Goal: Complete application form

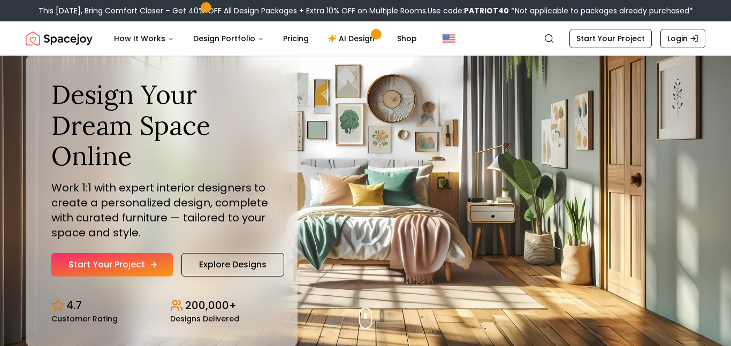
click at [95, 269] on link "Start Your Project" at bounding box center [112, 265] width 122 height 24
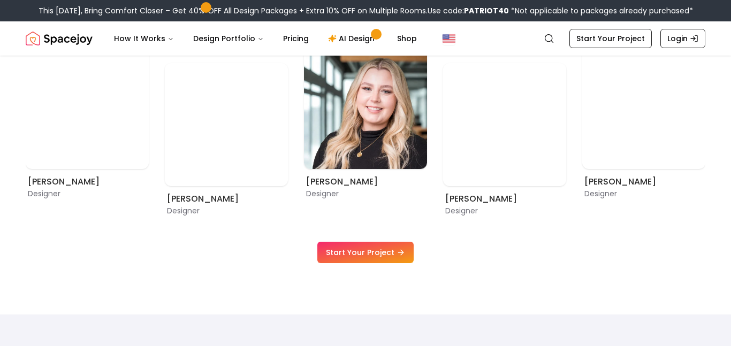
scroll to position [620, 0]
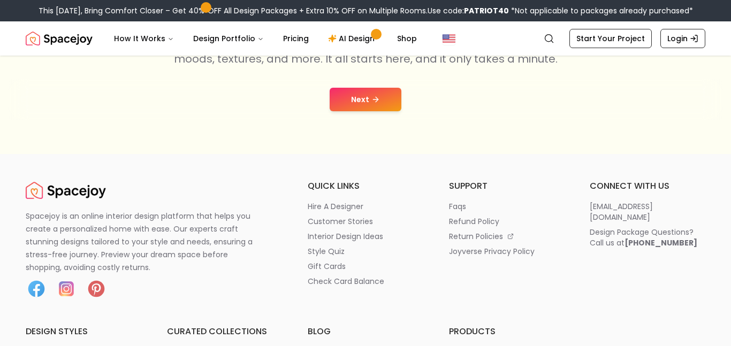
scroll to position [234, 0]
click at [383, 102] on button "Next" at bounding box center [366, 99] width 72 height 24
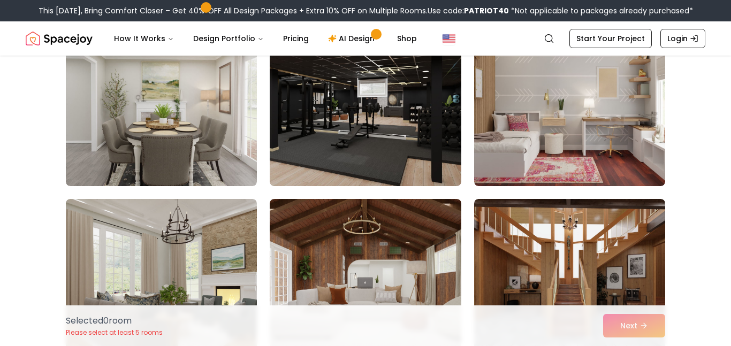
scroll to position [697, 0]
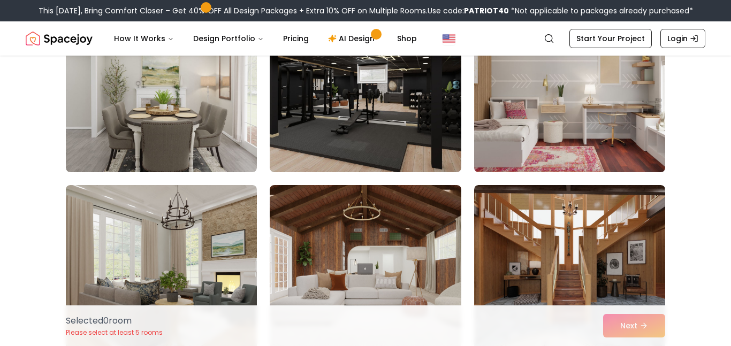
click at [611, 129] on img at bounding box center [570, 87] width 201 height 180
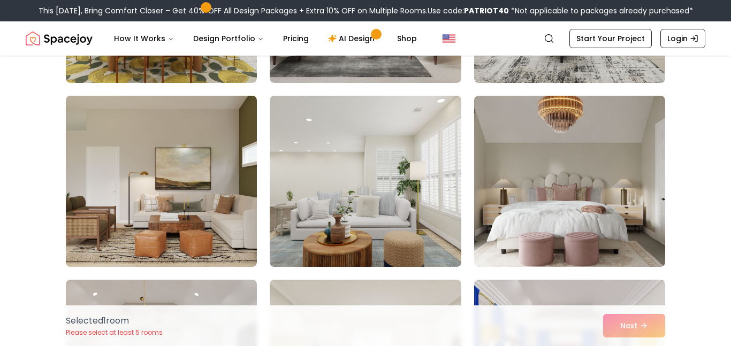
scroll to position [1154, 0]
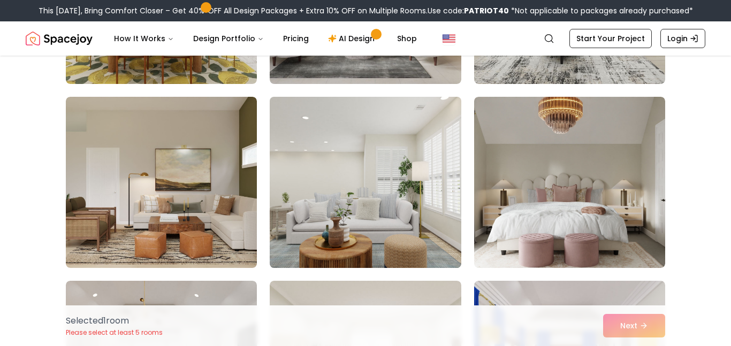
click at [431, 226] on img at bounding box center [365, 183] width 201 height 180
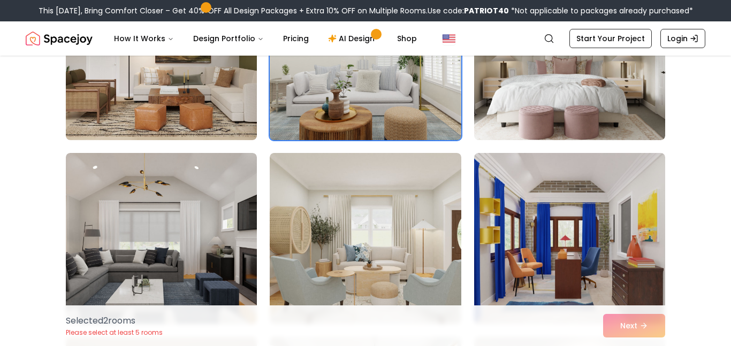
scroll to position [1316, 0]
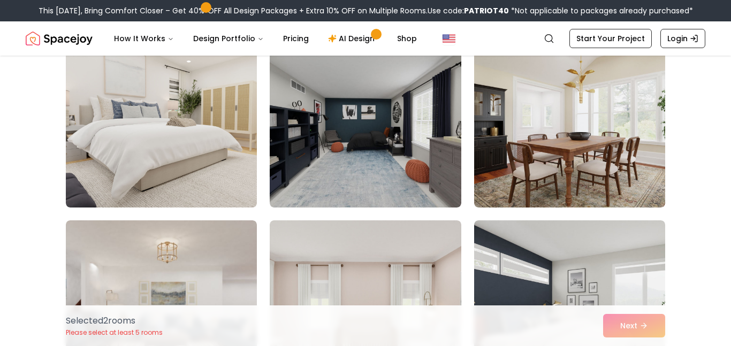
click at [99, 145] on img at bounding box center [161, 121] width 191 height 171
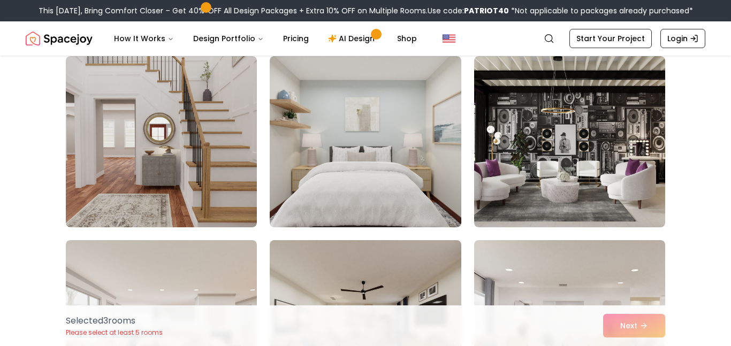
scroll to position [2672, 0]
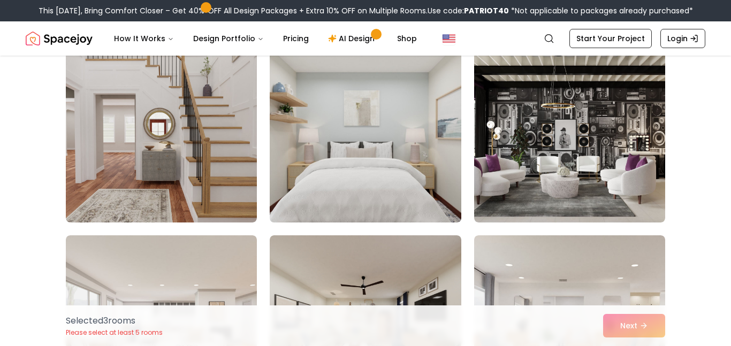
click at [437, 192] on img at bounding box center [365, 137] width 201 height 180
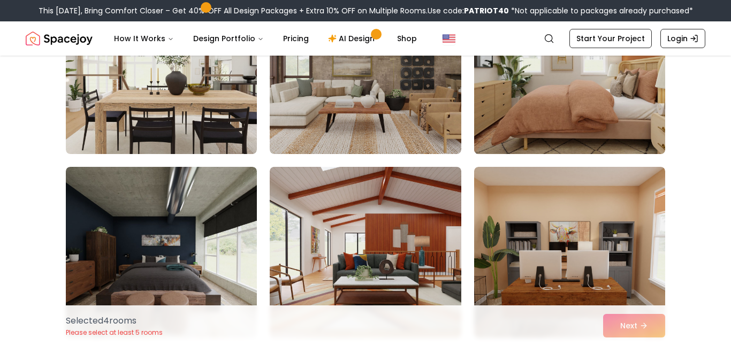
click at [598, 113] on img at bounding box center [570, 69] width 201 height 180
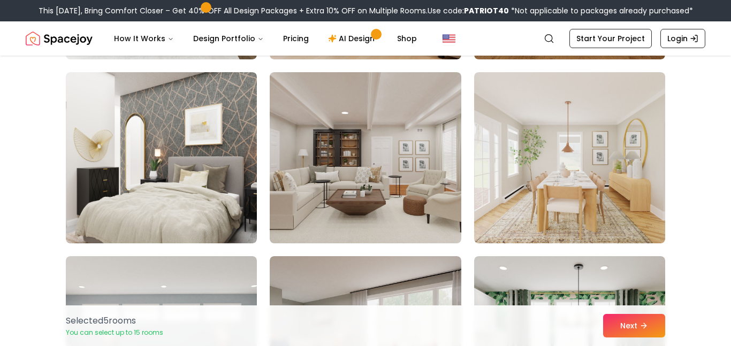
scroll to position [4493, 0]
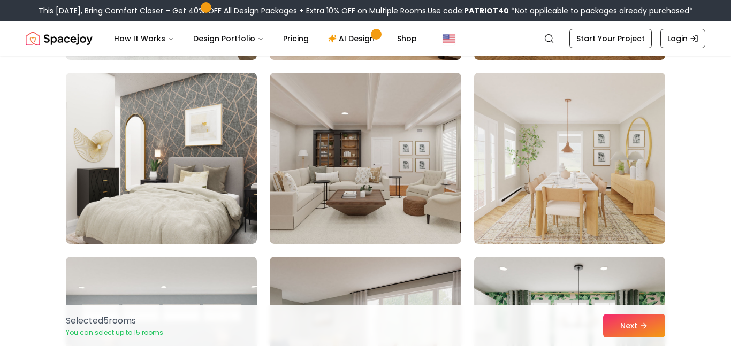
click at [555, 185] on img at bounding box center [570, 159] width 201 height 180
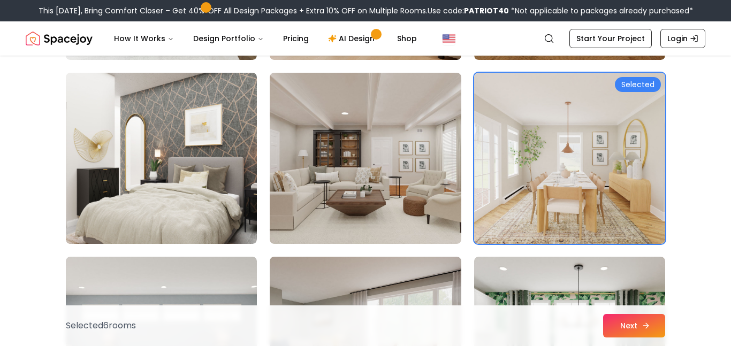
click at [637, 334] on button "Next" at bounding box center [634, 326] width 62 height 24
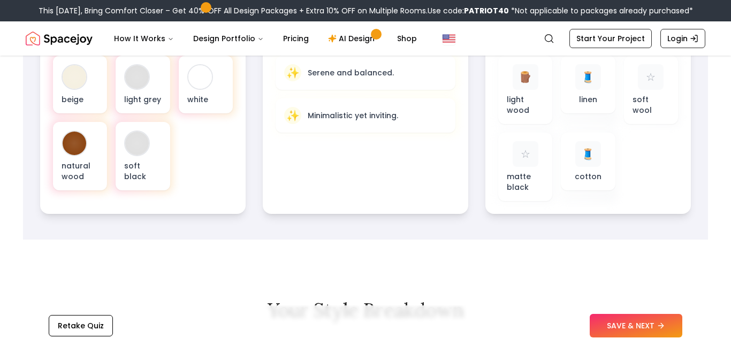
scroll to position [427, 0]
